Goal: Task Accomplishment & Management: Manage account settings

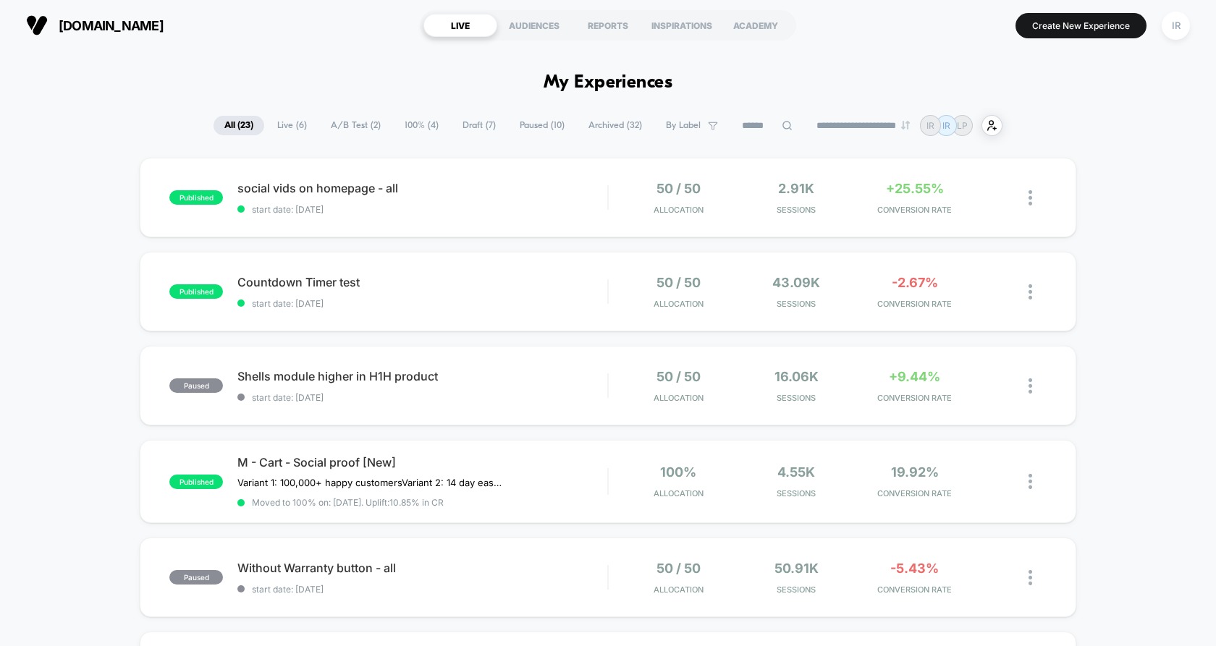
click at [366, 132] on span "A/B Test ( 2 )" at bounding box center [356, 126] width 72 height 20
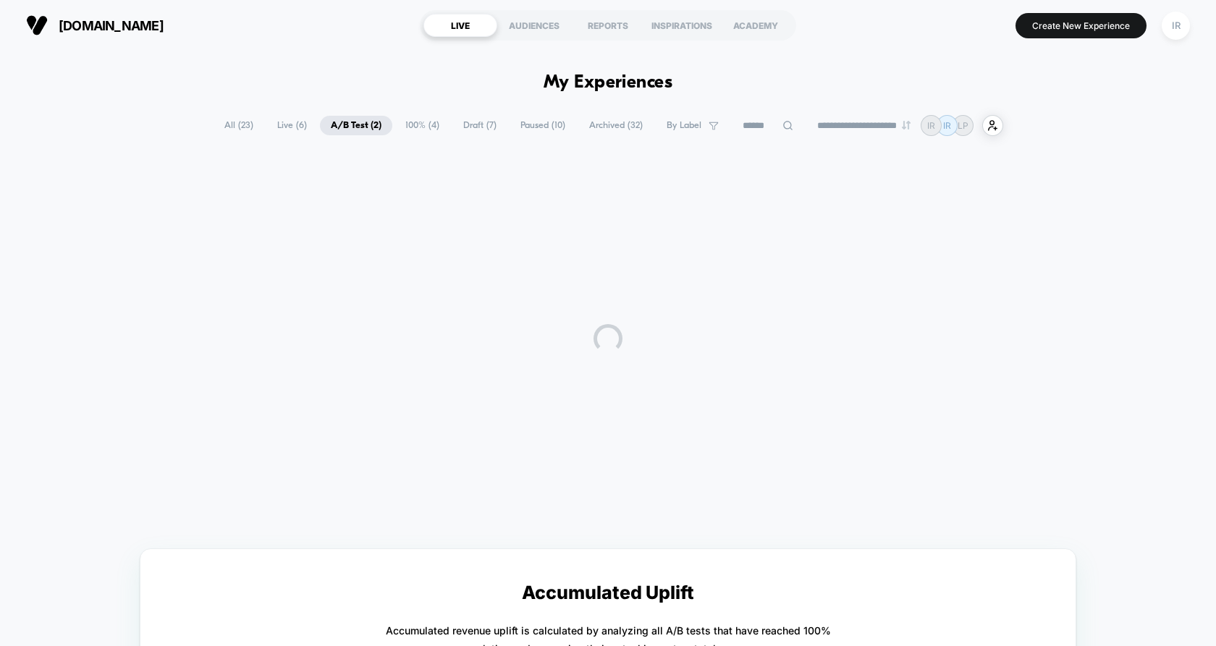
click at [405, 120] on span "100% ( 4 )" at bounding box center [422, 126] width 56 height 20
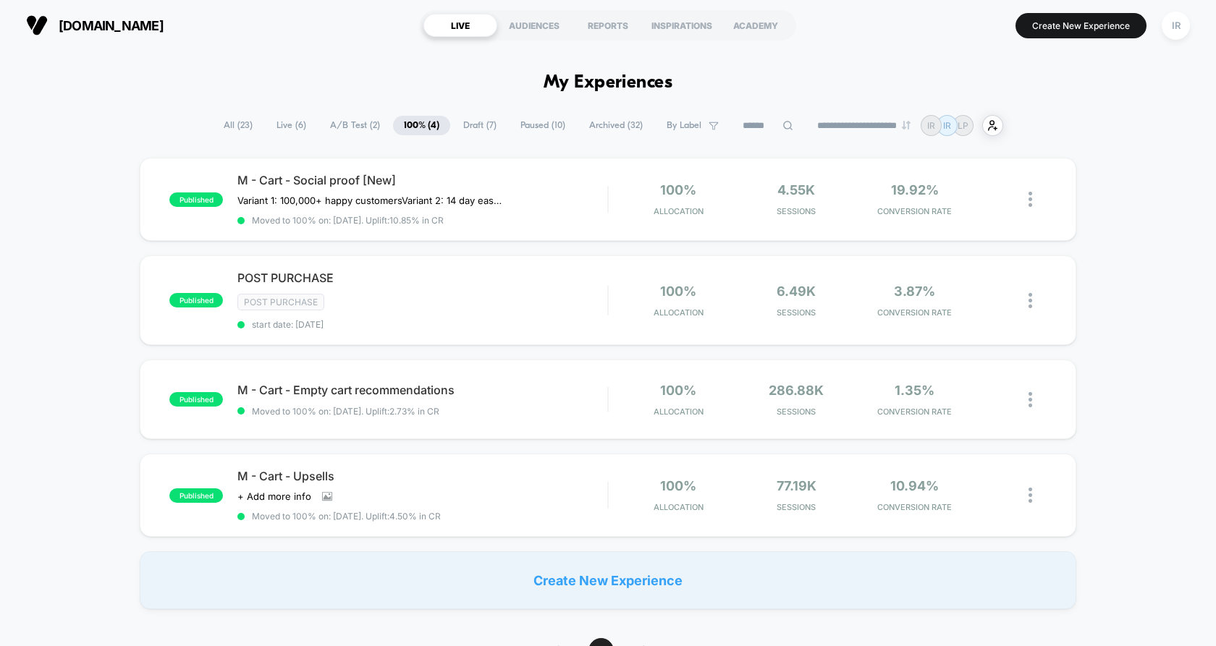
click at [346, 125] on span "A/B Test ( 2 )" at bounding box center [355, 126] width 72 height 20
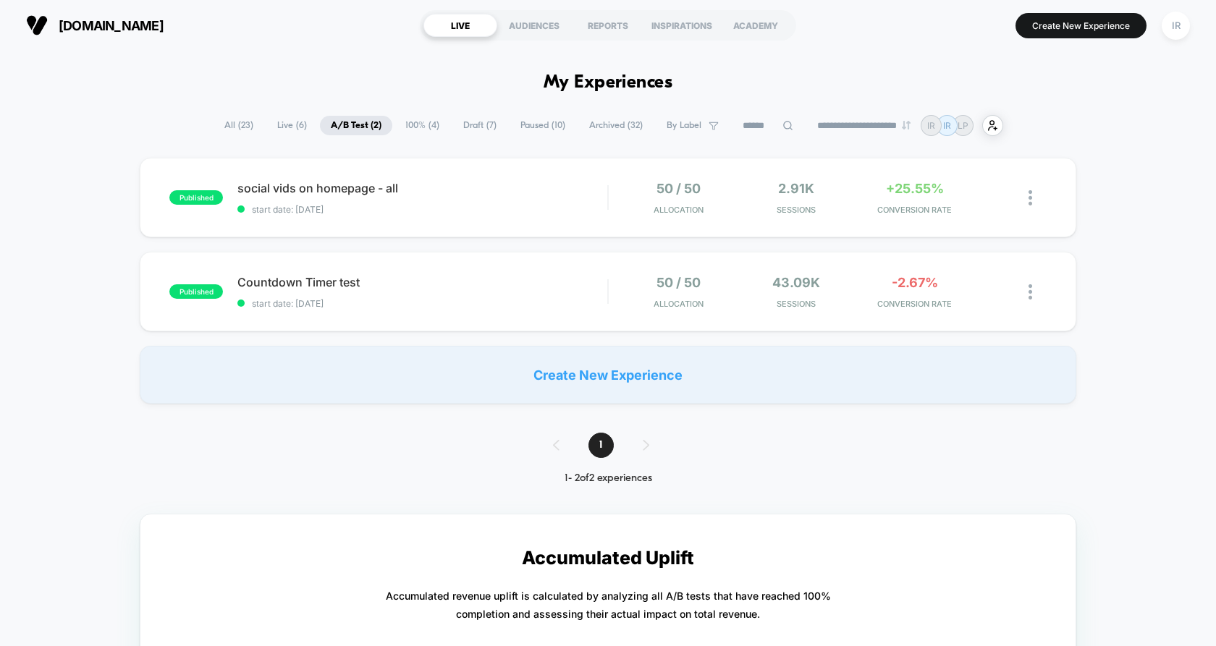
click at [410, 124] on span "100% ( 4 )" at bounding box center [422, 126] width 56 height 20
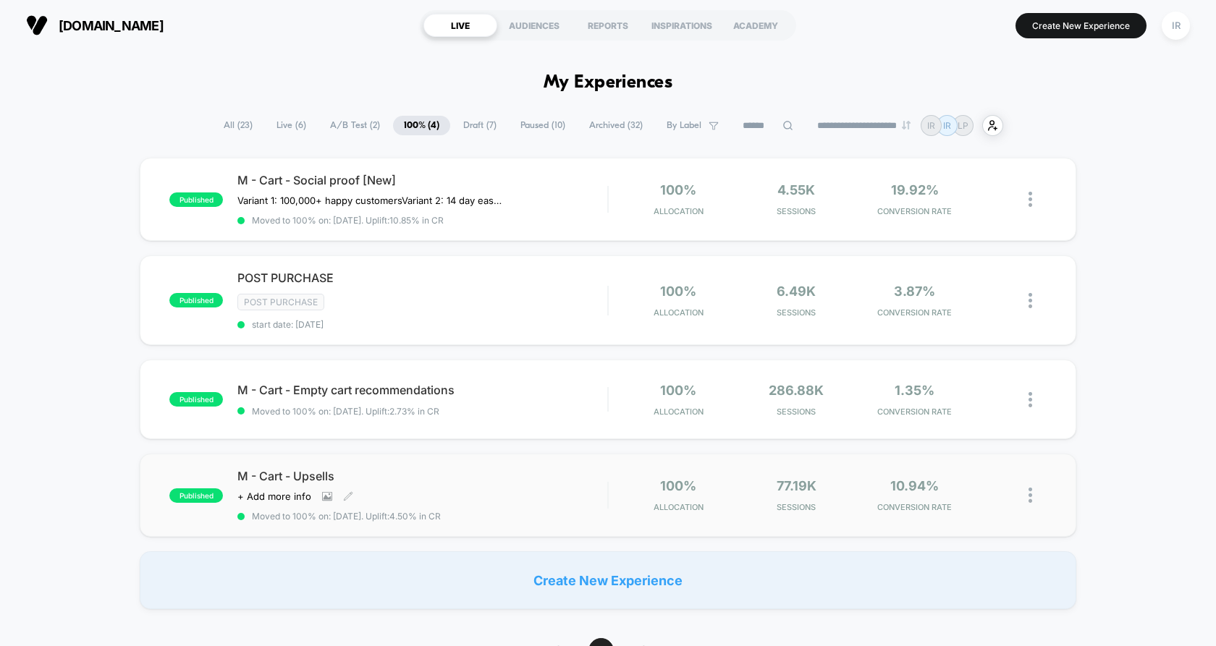
click at [520, 470] on span "M - Cart - Upsells" at bounding box center [422, 476] width 370 height 14
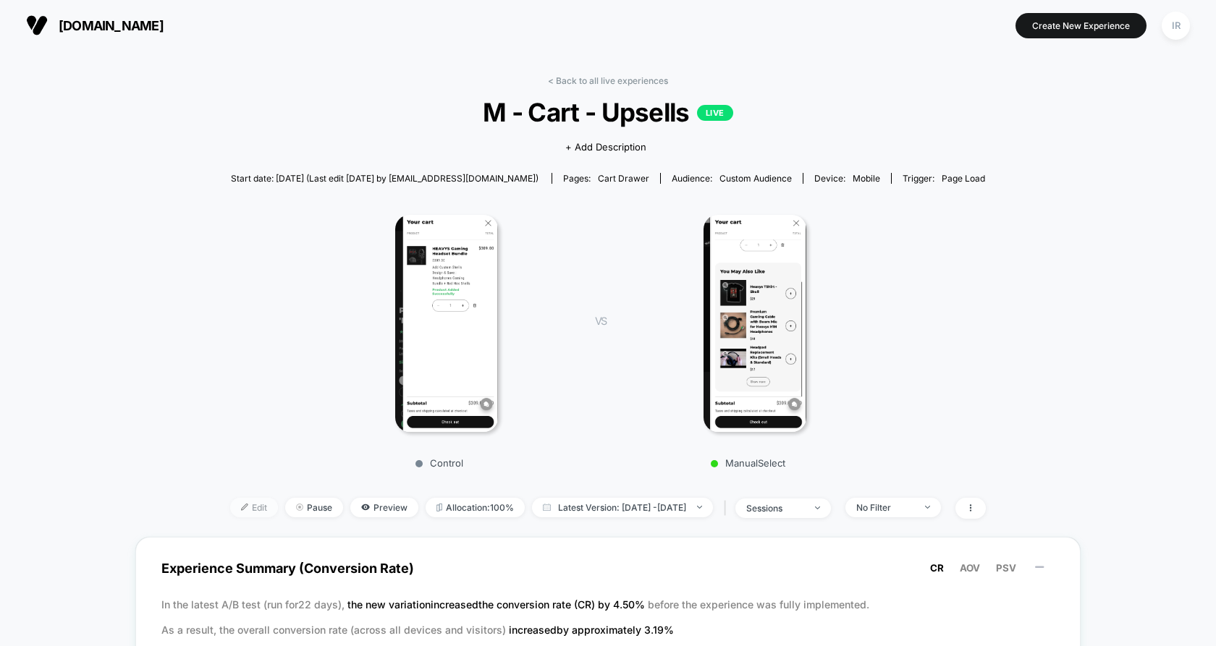
click at [233, 505] on span "Edit" at bounding box center [254, 508] width 48 height 20
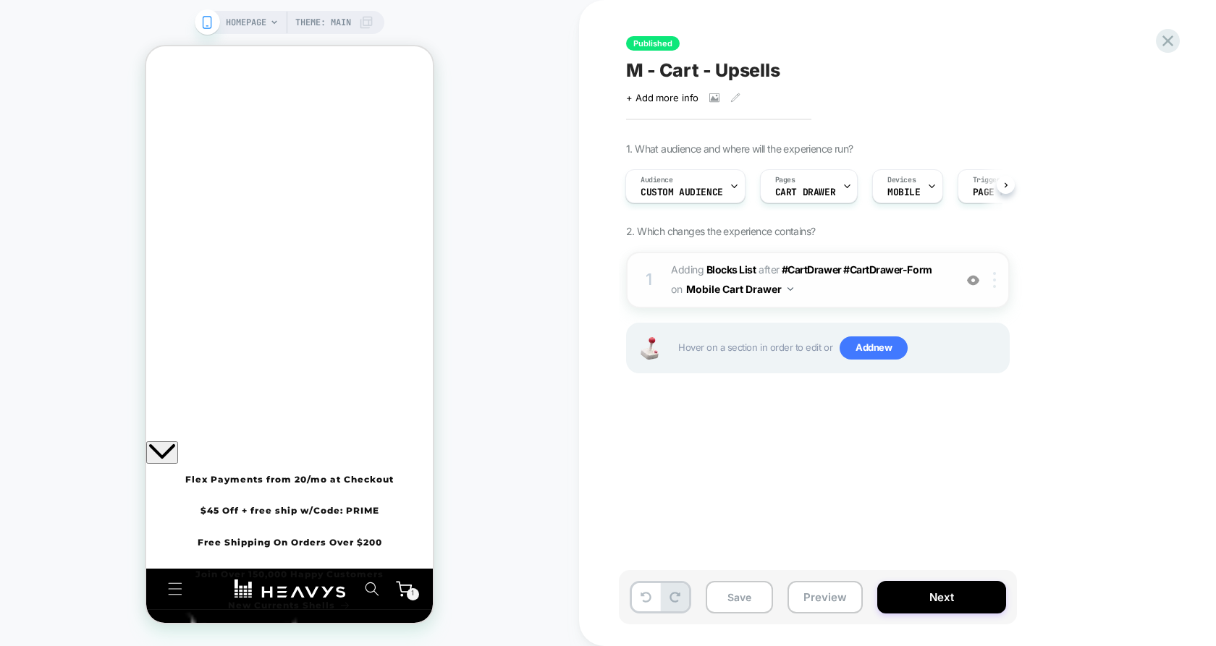
click at [994, 276] on img at bounding box center [994, 280] width 3 height 16
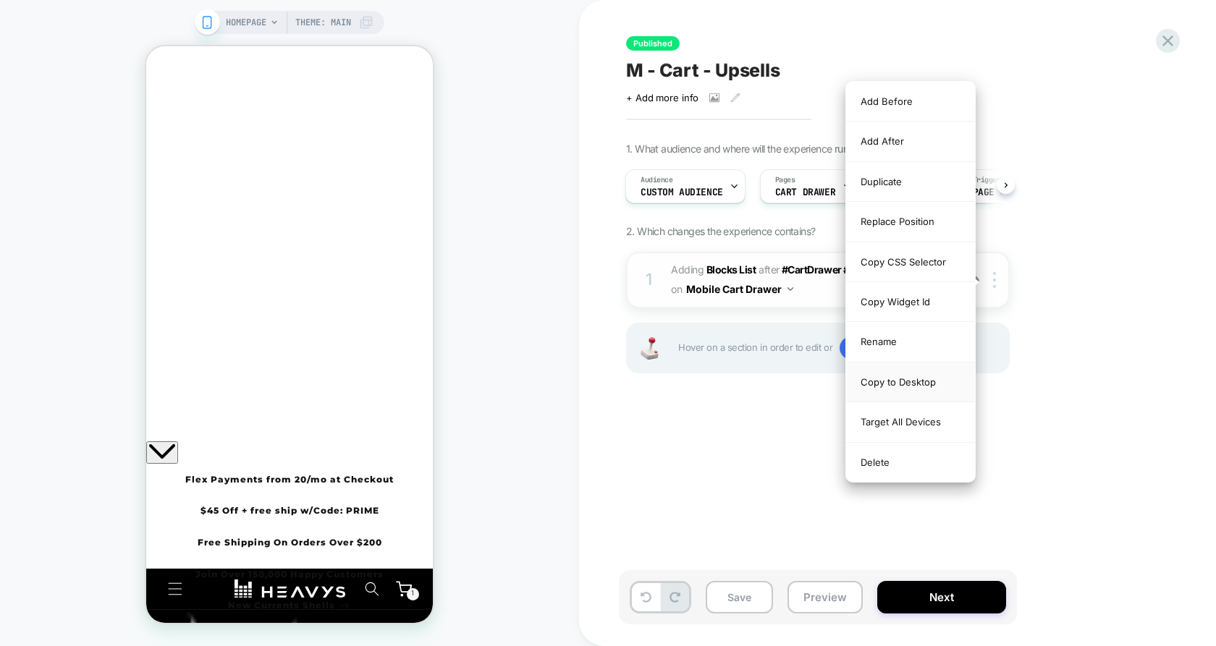
click at [906, 372] on div "Copy to Desktop" at bounding box center [910, 383] width 129 height 40
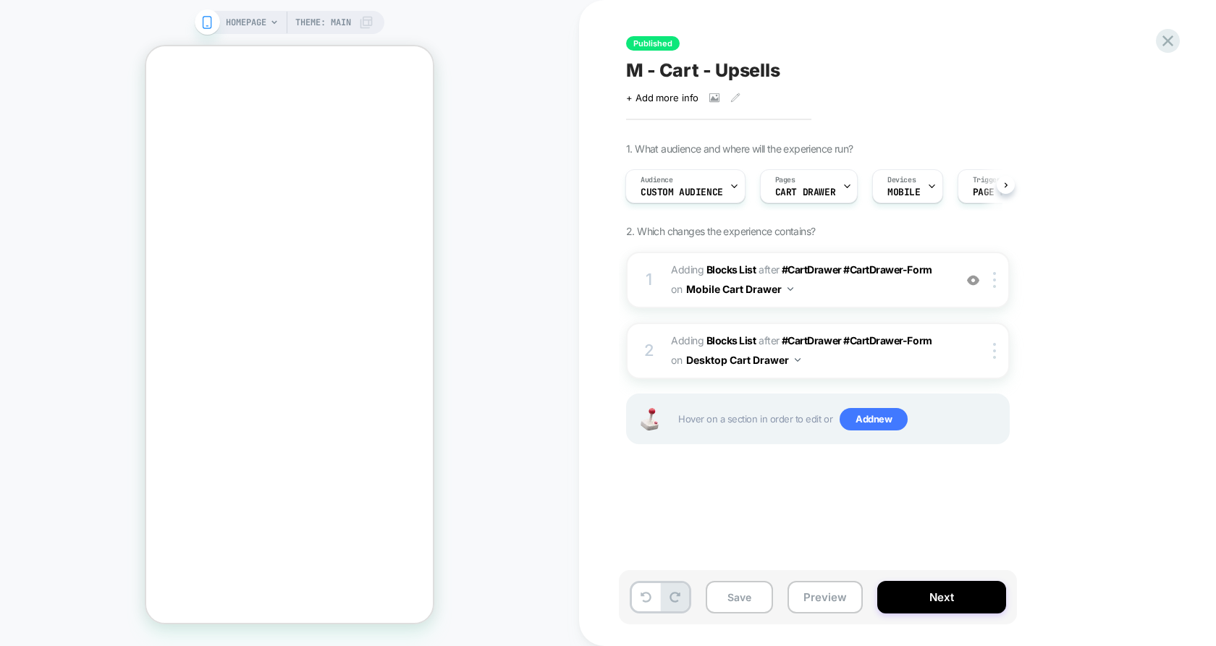
drag, startPoint x: 951, startPoint y: 593, endPoint x: 922, endPoint y: 151, distance: 443.8
click at [922, 148] on div "Published M - Cart - Upsells Click to view images Click to edit experience deta…" at bounding box center [897, 323] width 543 height 646
click at [912, 182] on div "Devices MOBILE" at bounding box center [904, 186] width 62 height 33
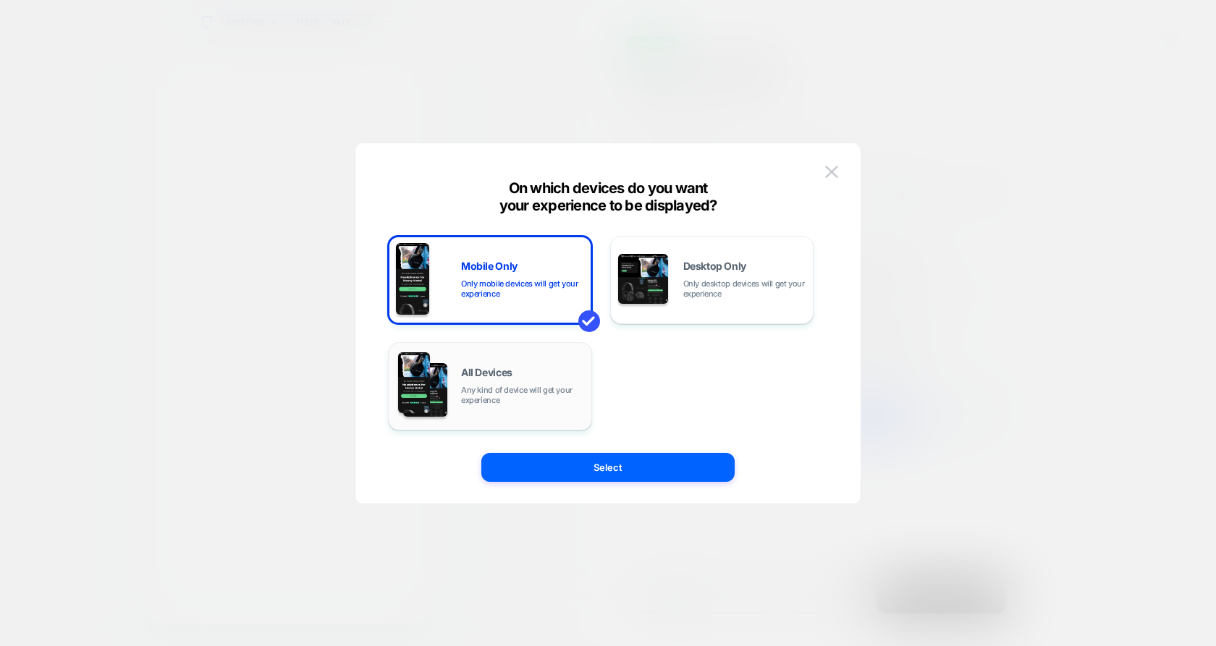
click at [493, 370] on span "All Devices" at bounding box center [486, 373] width 51 height 10
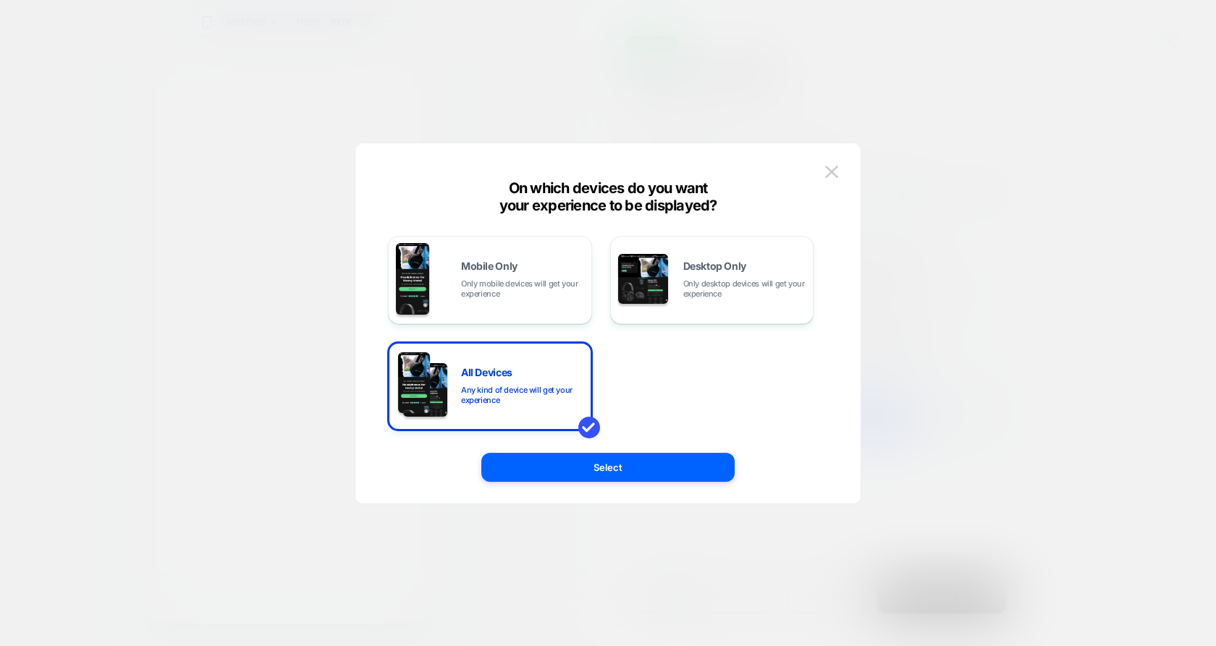
click at [571, 493] on div "Mobile Only Only mobile devices will get your experience Desktop Only Only desk…" at bounding box center [608, 331] width 462 height 346
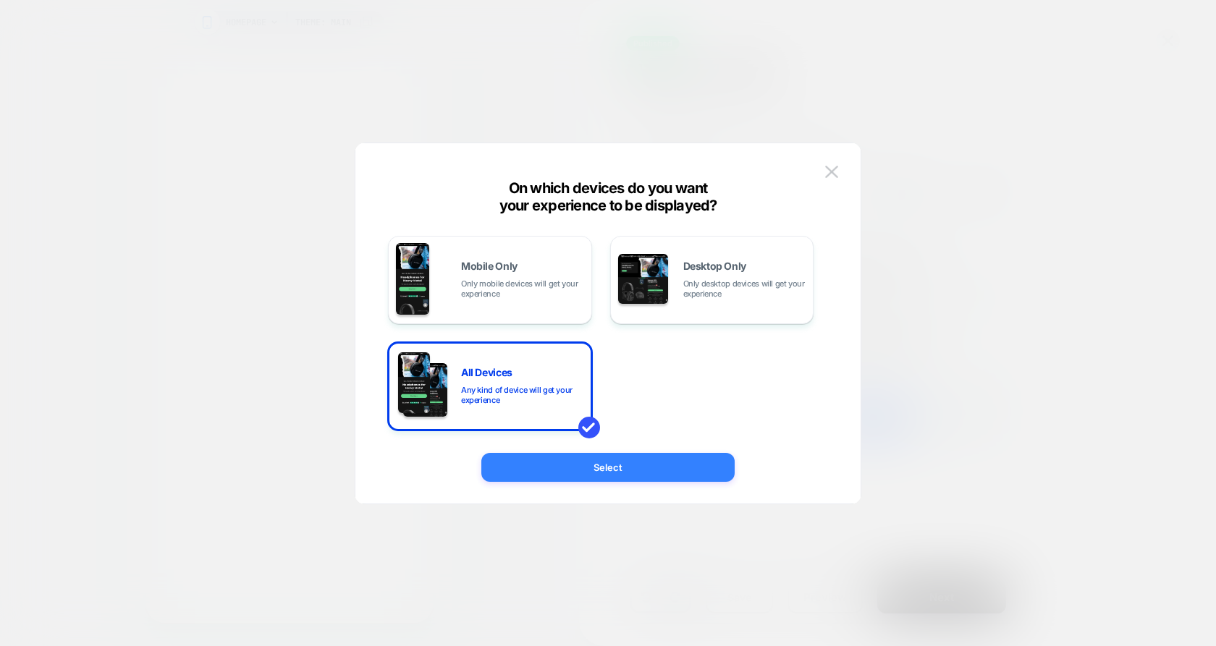
click at [575, 480] on button "Select" at bounding box center [607, 467] width 253 height 29
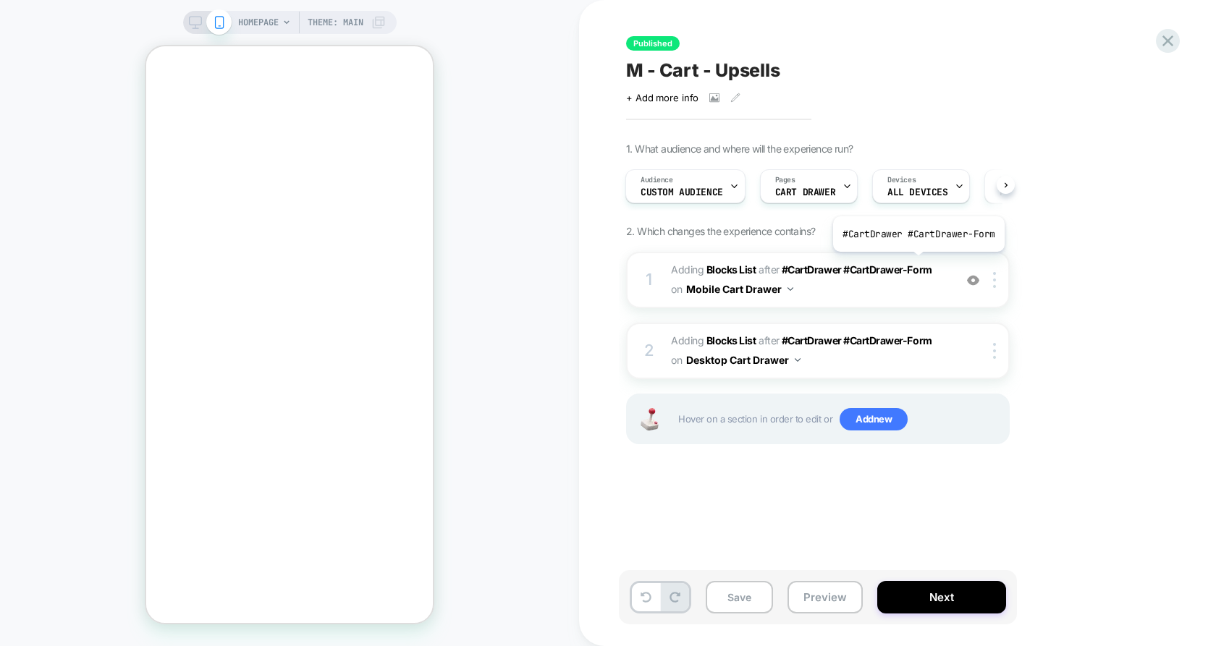
drag, startPoint x: 902, startPoint y: 589, endPoint x: 900, endPoint y: 155, distance: 434.2
click at [900, 154] on div "Published M - Cart - Upsells Click to view images Click to edit experience deta…" at bounding box center [897, 323] width 543 height 646
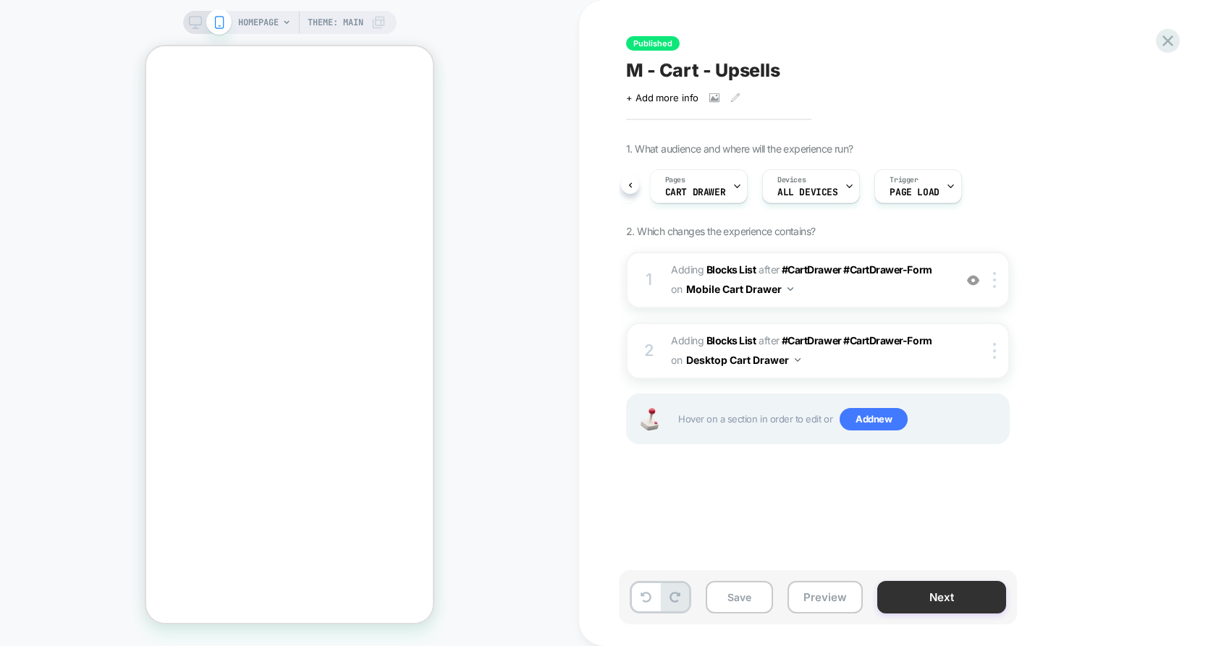
click at [939, 605] on button "Next" at bounding box center [941, 597] width 129 height 33
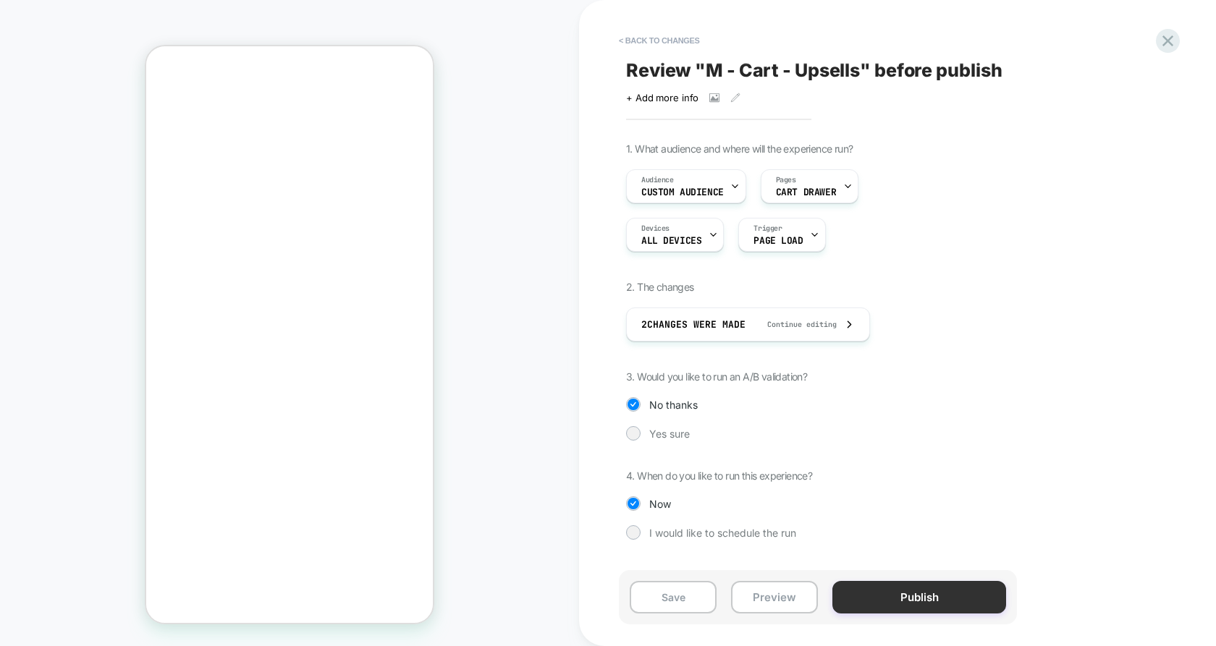
click at [936, 588] on button "Publish" at bounding box center [919, 597] width 174 height 33
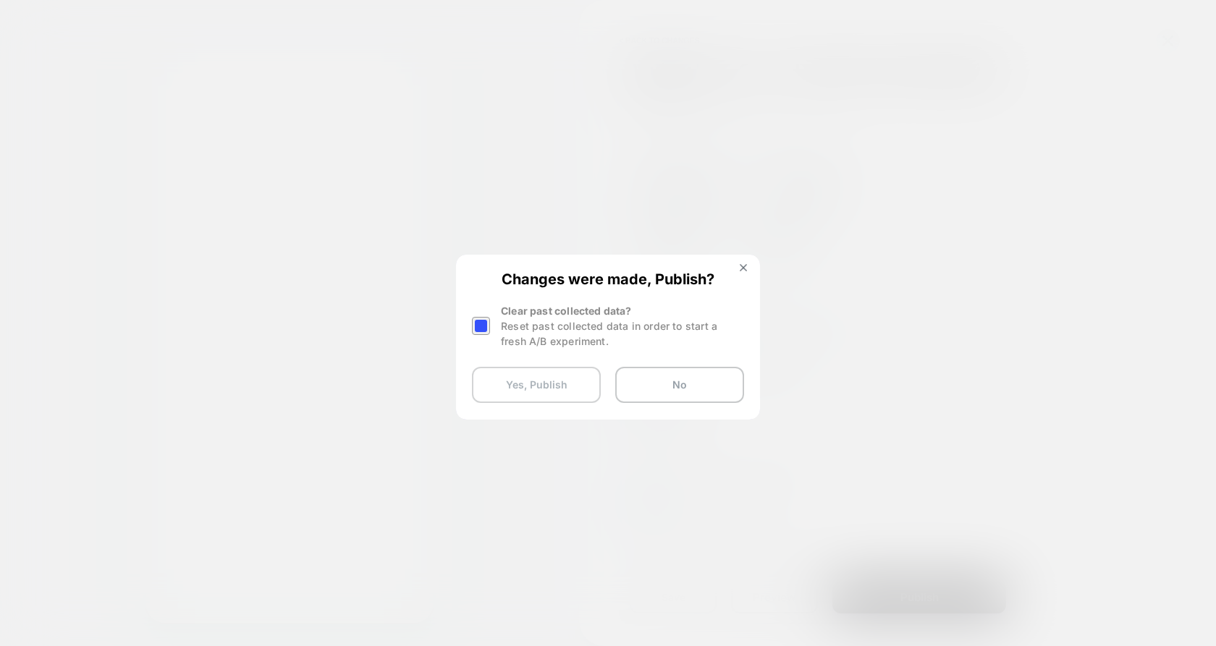
click at [587, 391] on button "Yes, Publish" at bounding box center [536, 385] width 129 height 36
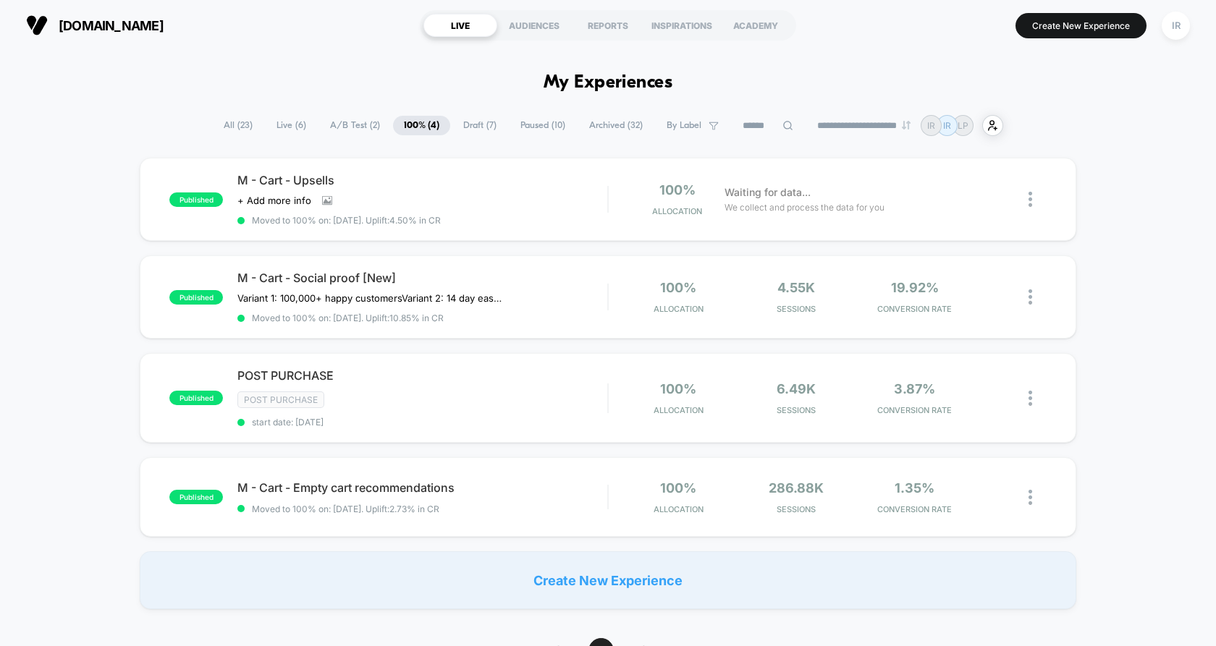
click at [266, 127] on span "Live ( 6 )" at bounding box center [291, 126] width 51 height 20
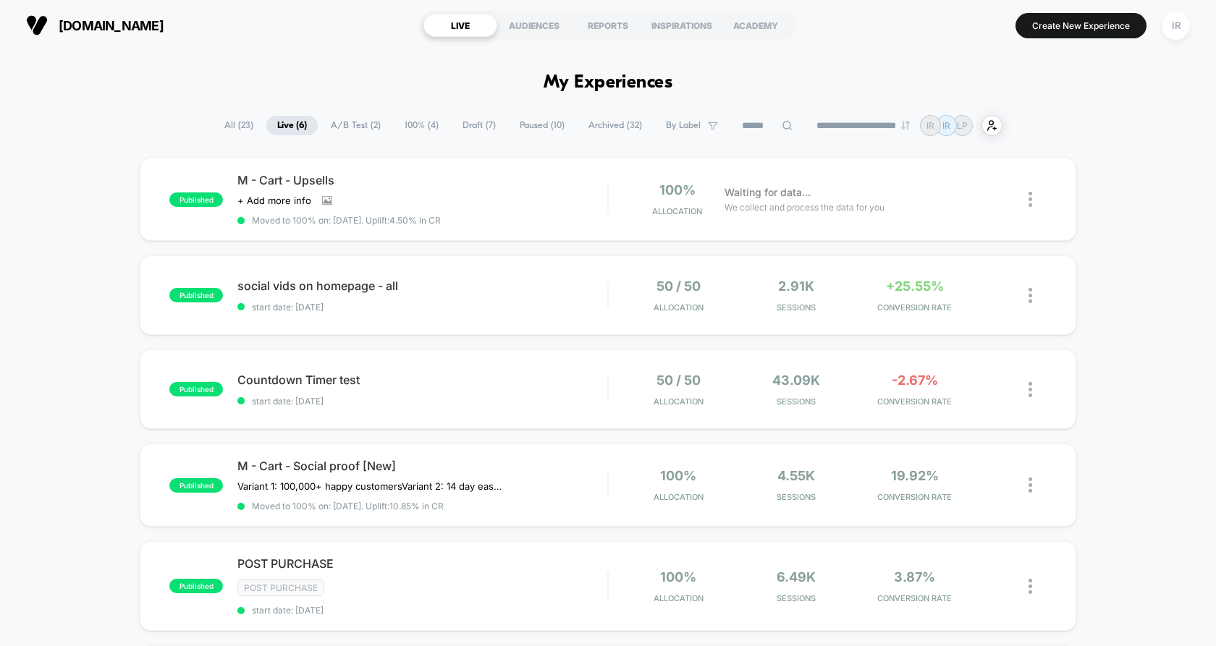
click at [238, 117] on span "All ( 23 )" at bounding box center [238, 126] width 51 height 20
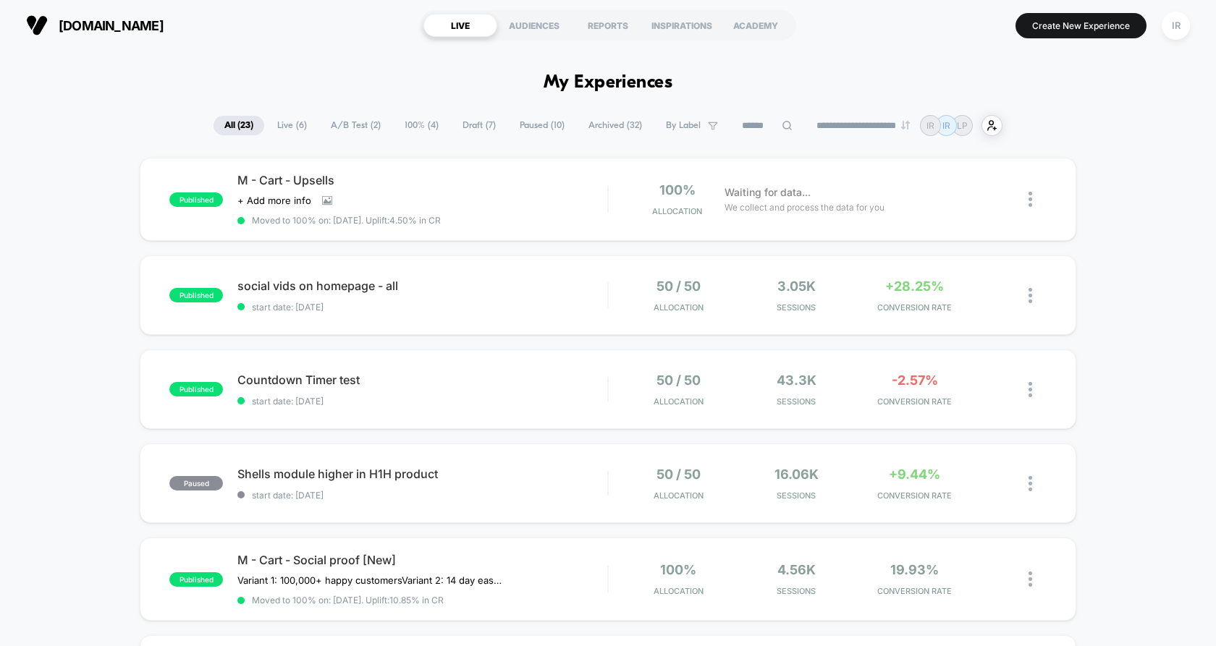
click at [538, 122] on span "Paused ( 10 )" at bounding box center [542, 126] width 67 height 20
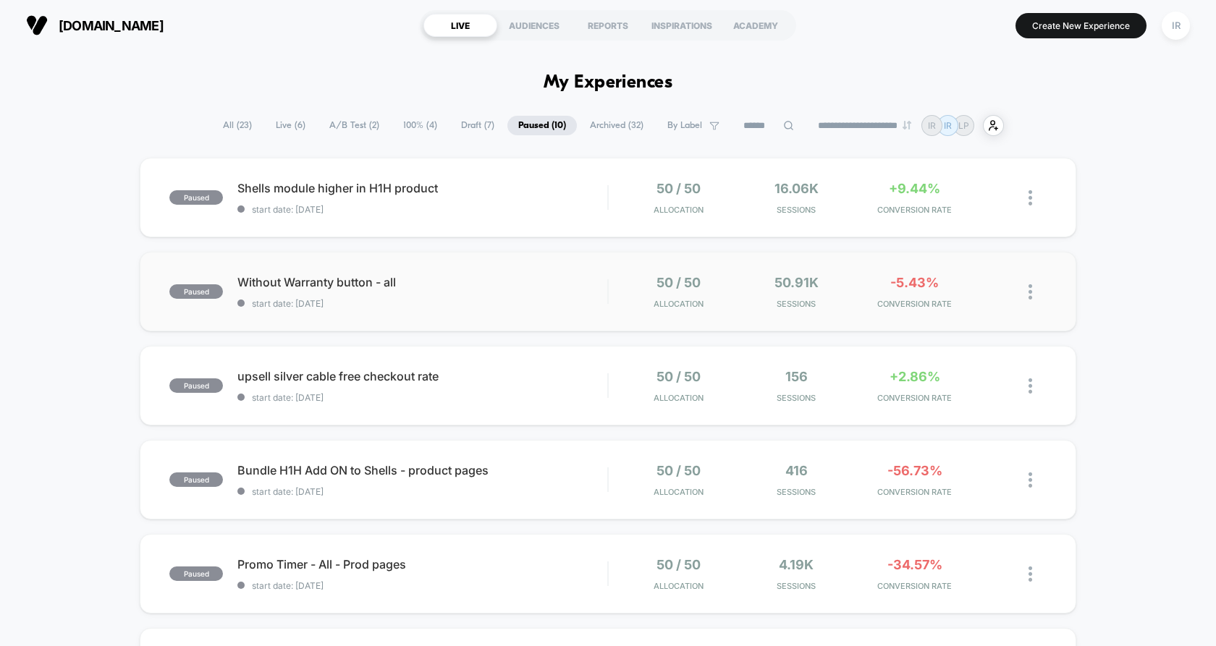
click at [613, 315] on div "paused Without Warranty button - all start date: [DATE] 50 / 50 Allocation 50.9…" at bounding box center [608, 292] width 936 height 80
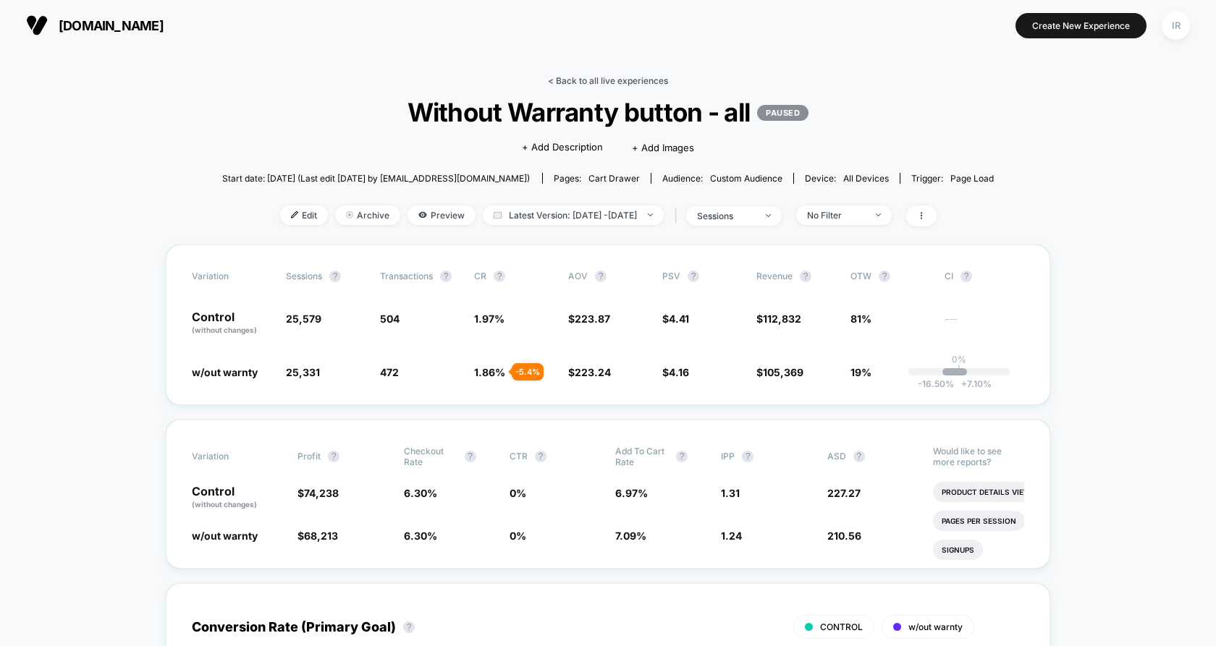
click at [606, 76] on link "< Back to all live experiences" at bounding box center [608, 80] width 120 height 11
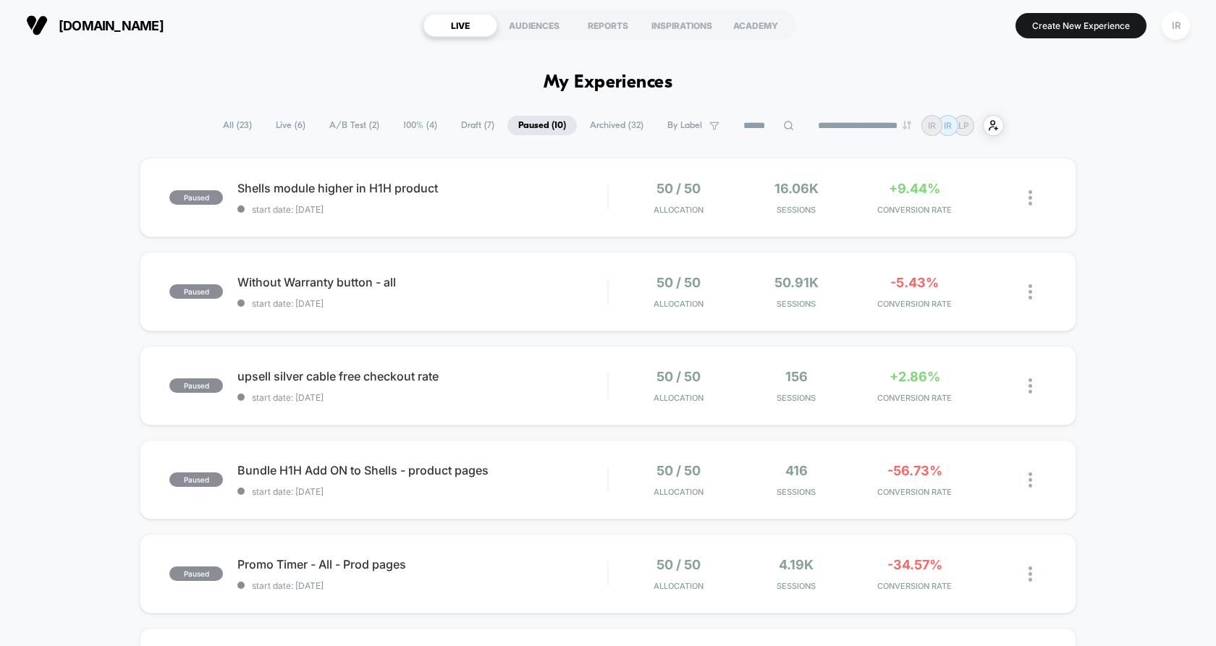
click at [415, 129] on span "100% ( 4 )" at bounding box center [420, 126] width 56 height 20
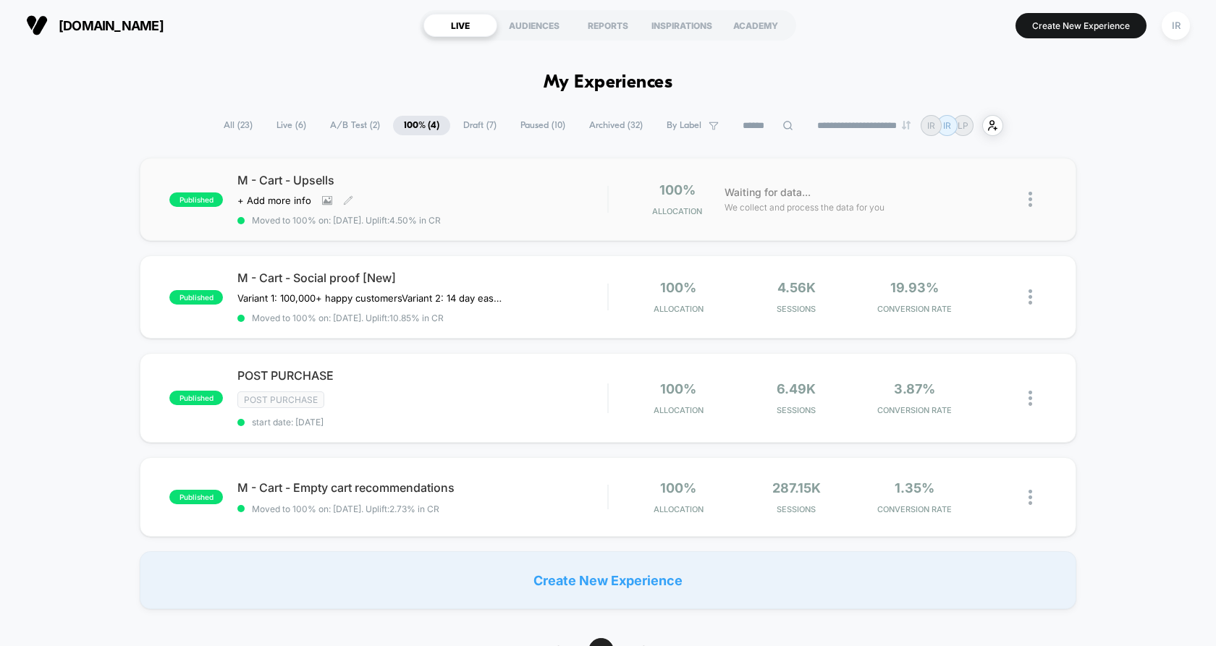
drag, startPoint x: 464, startPoint y: 504, endPoint x: 538, endPoint y: 203, distance: 310.1
click at [538, 203] on div "published M - Cart - Upsells Click to view images Click to edit experience deta…" at bounding box center [608, 384] width 1216 height 452
click at [538, 204] on div "M - Cart - Upsells Click to view images Click to edit experience details + Add …" at bounding box center [422, 199] width 370 height 53
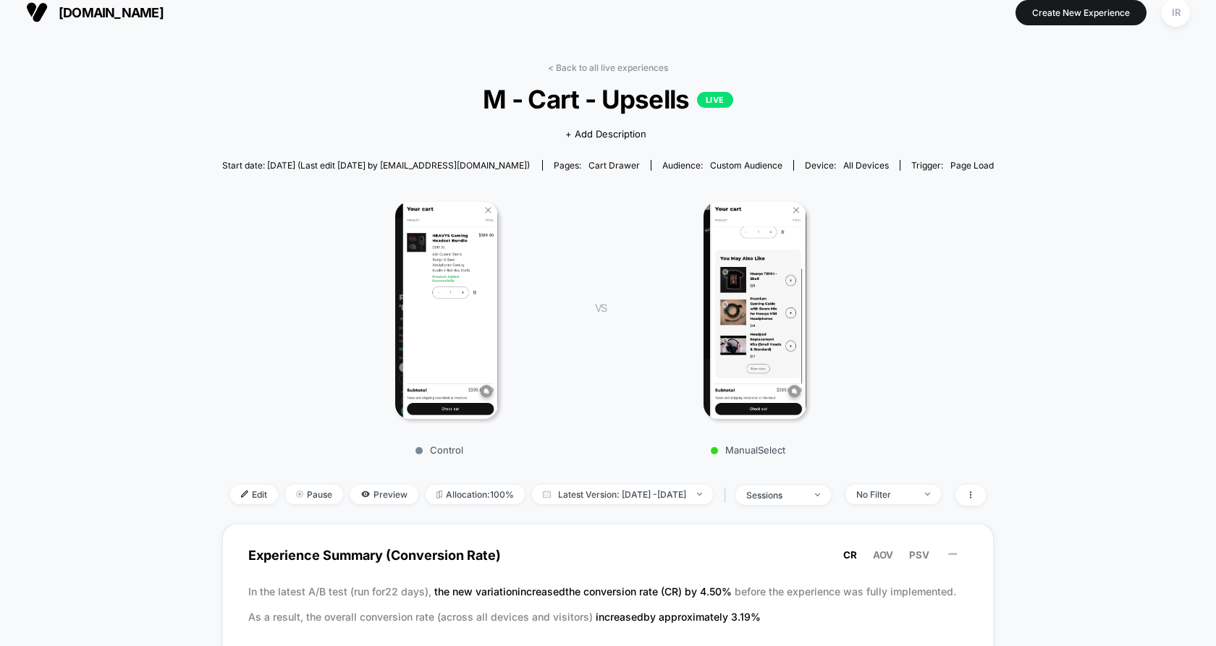
scroll to position [15, 0]
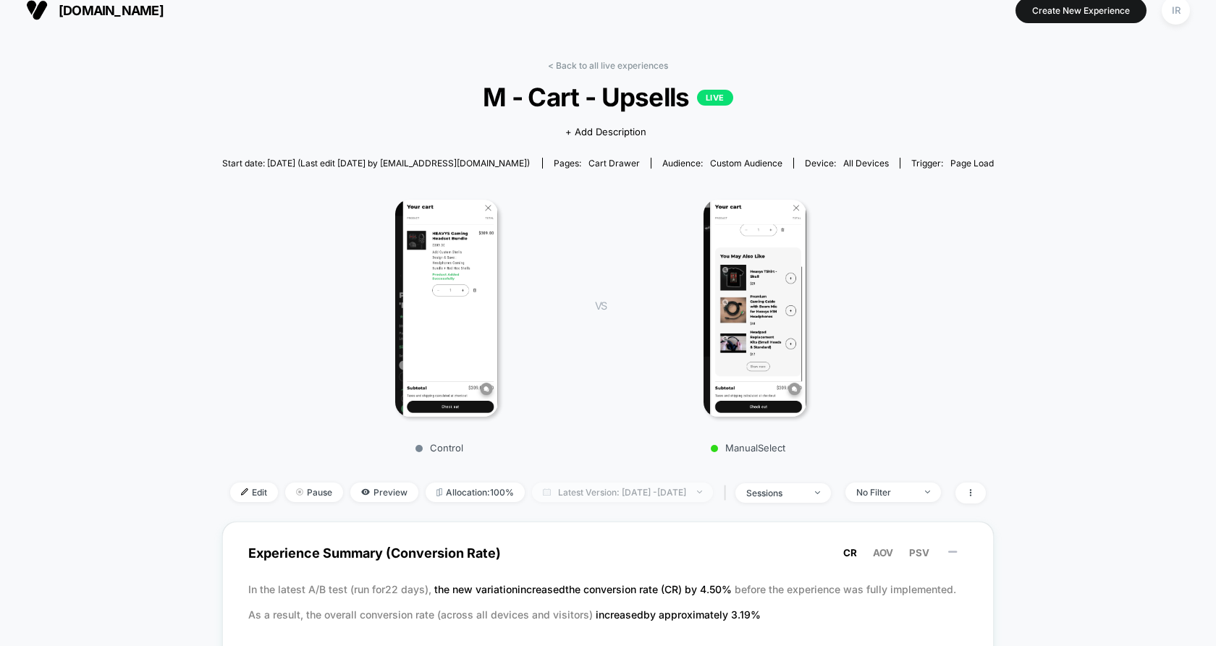
click at [640, 490] on span "Latest Version: [DATE] - [DATE]" at bounding box center [622, 493] width 181 height 20
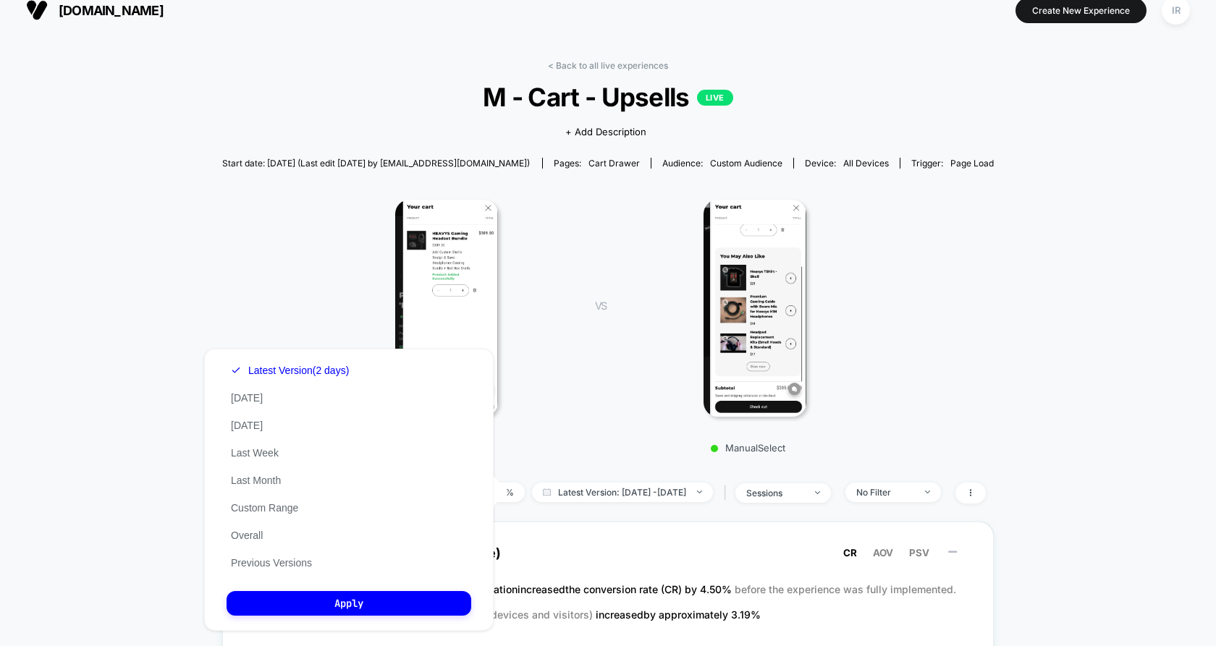
click at [326, 562] on div "Latest Version (2 days) [DATE] [DATE] Last Week Last Month Custom Range Overall…" at bounding box center [289, 467] width 127 height 220
click at [280, 562] on button "Previous Versions" at bounding box center [271, 562] width 90 height 13
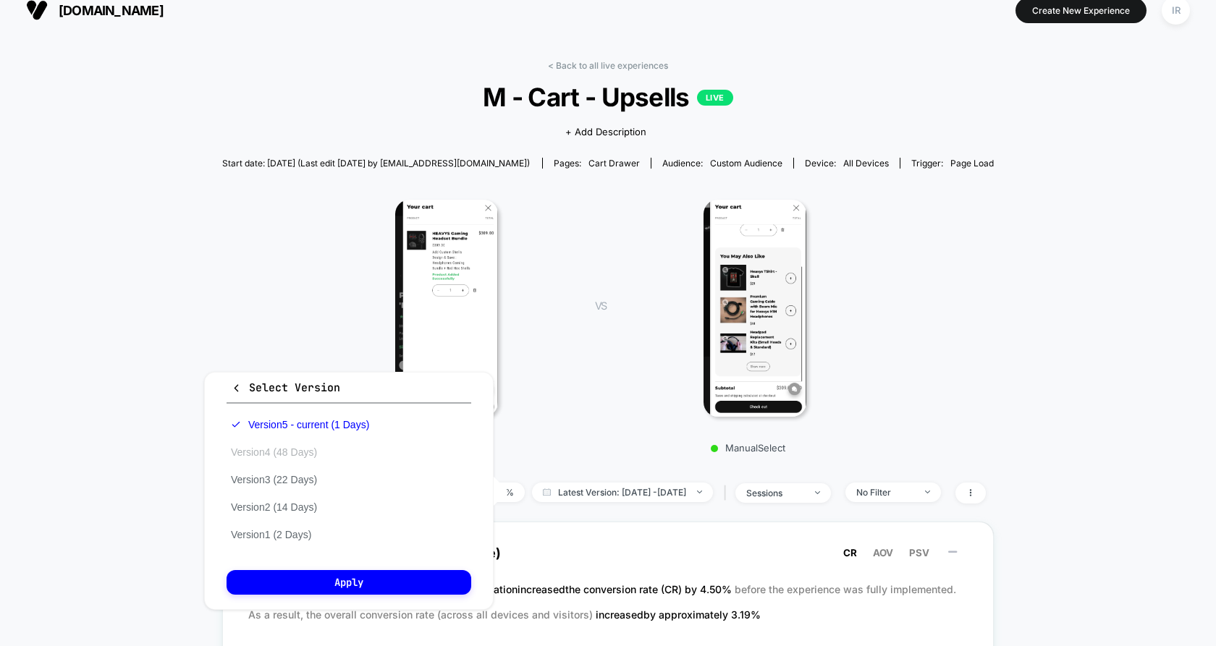
click at [318, 450] on button "Version 4 (48 Days)" at bounding box center [273, 452] width 95 height 13
click at [384, 586] on button "Apply" at bounding box center [348, 582] width 245 height 25
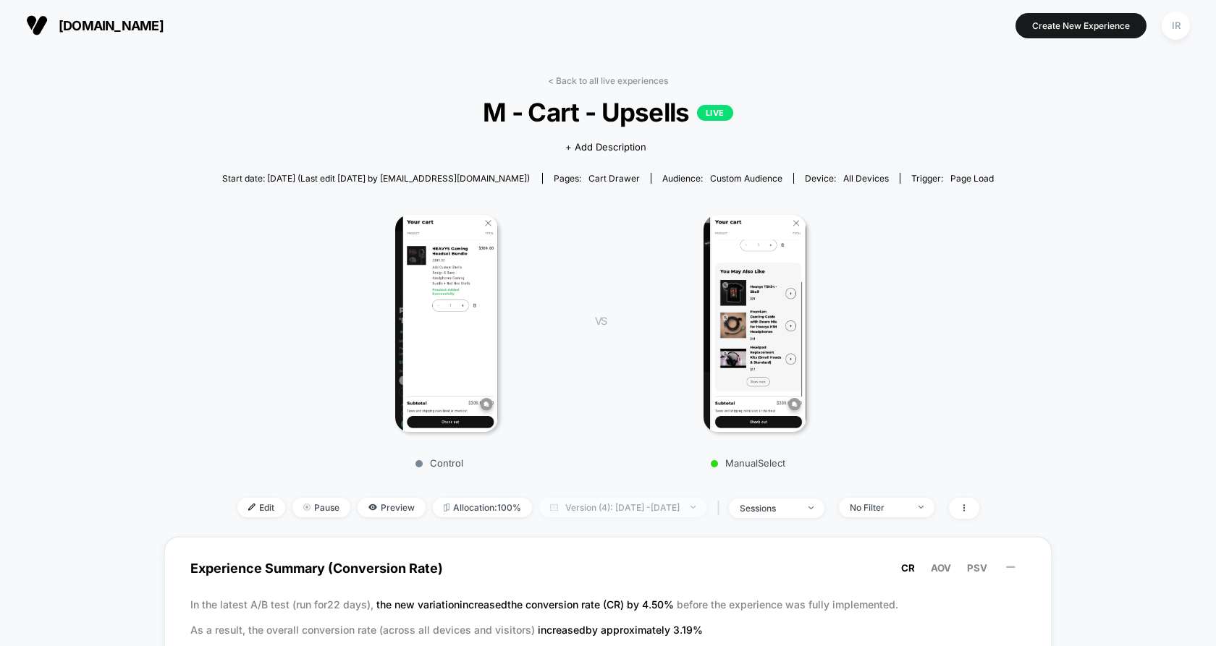
click at [674, 509] on span "Version (4): [DATE] - [DATE]" at bounding box center [622, 508] width 167 height 20
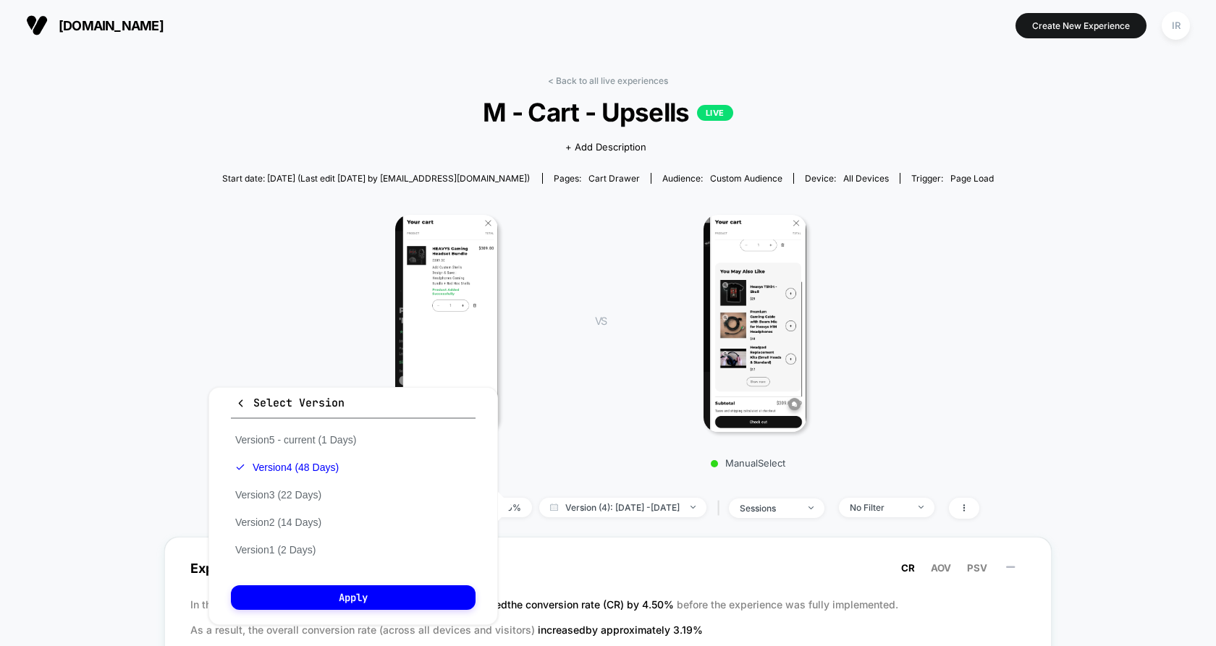
click at [360, 494] on div "Version 5 - current (1 Days) Version 4 (48 Days) Version 3 (22 Days) Version 2 …" at bounding box center [296, 494] width 130 height 137
click at [318, 494] on button "Version 3 (22 Days)" at bounding box center [278, 494] width 95 height 13
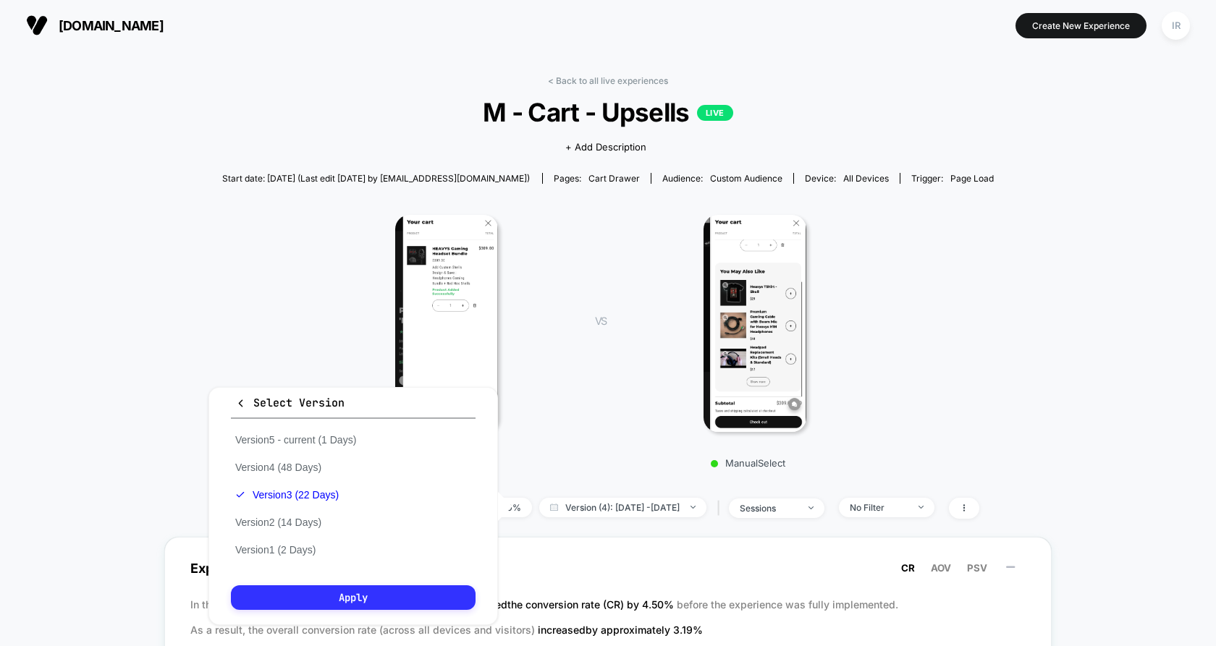
click at [318, 593] on button "Apply" at bounding box center [353, 597] width 245 height 25
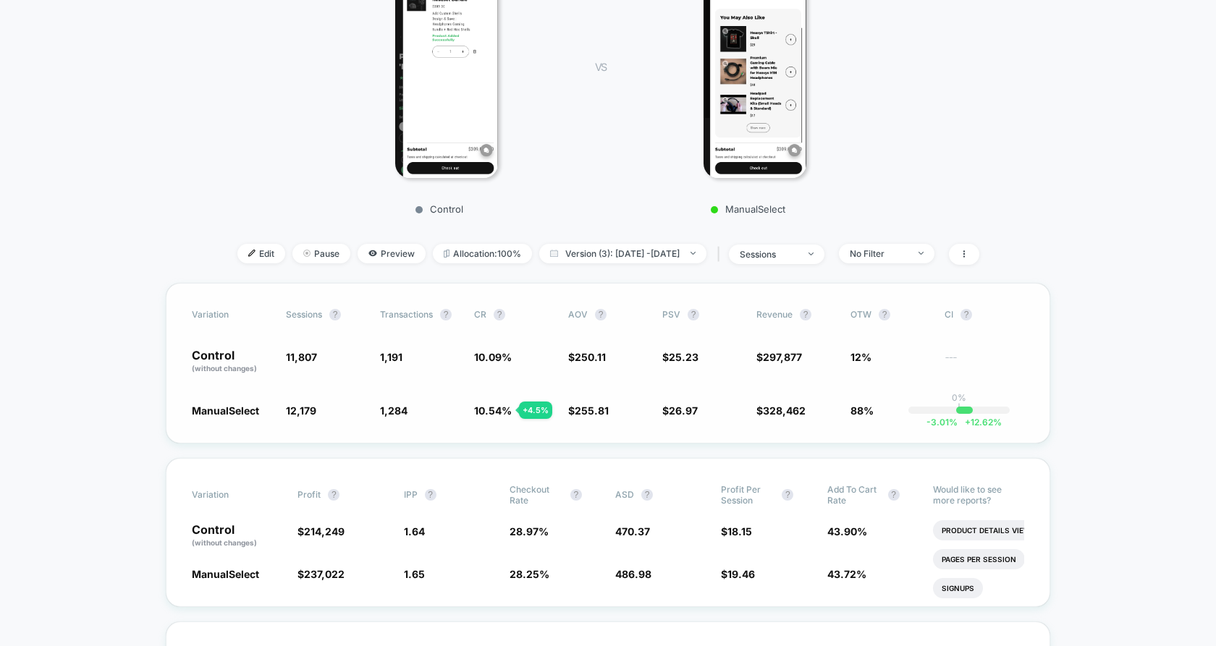
scroll to position [241, 0]
